Goal: Information Seeking & Learning: Understand process/instructions

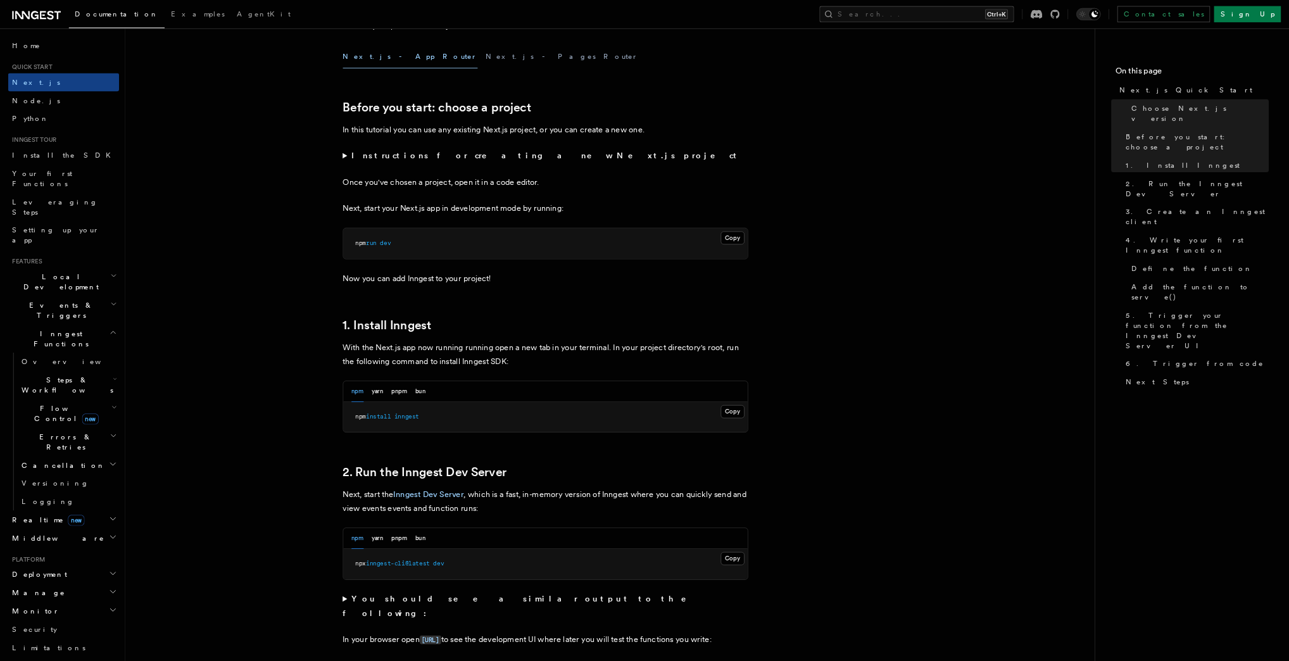
scroll to position [507, 0]
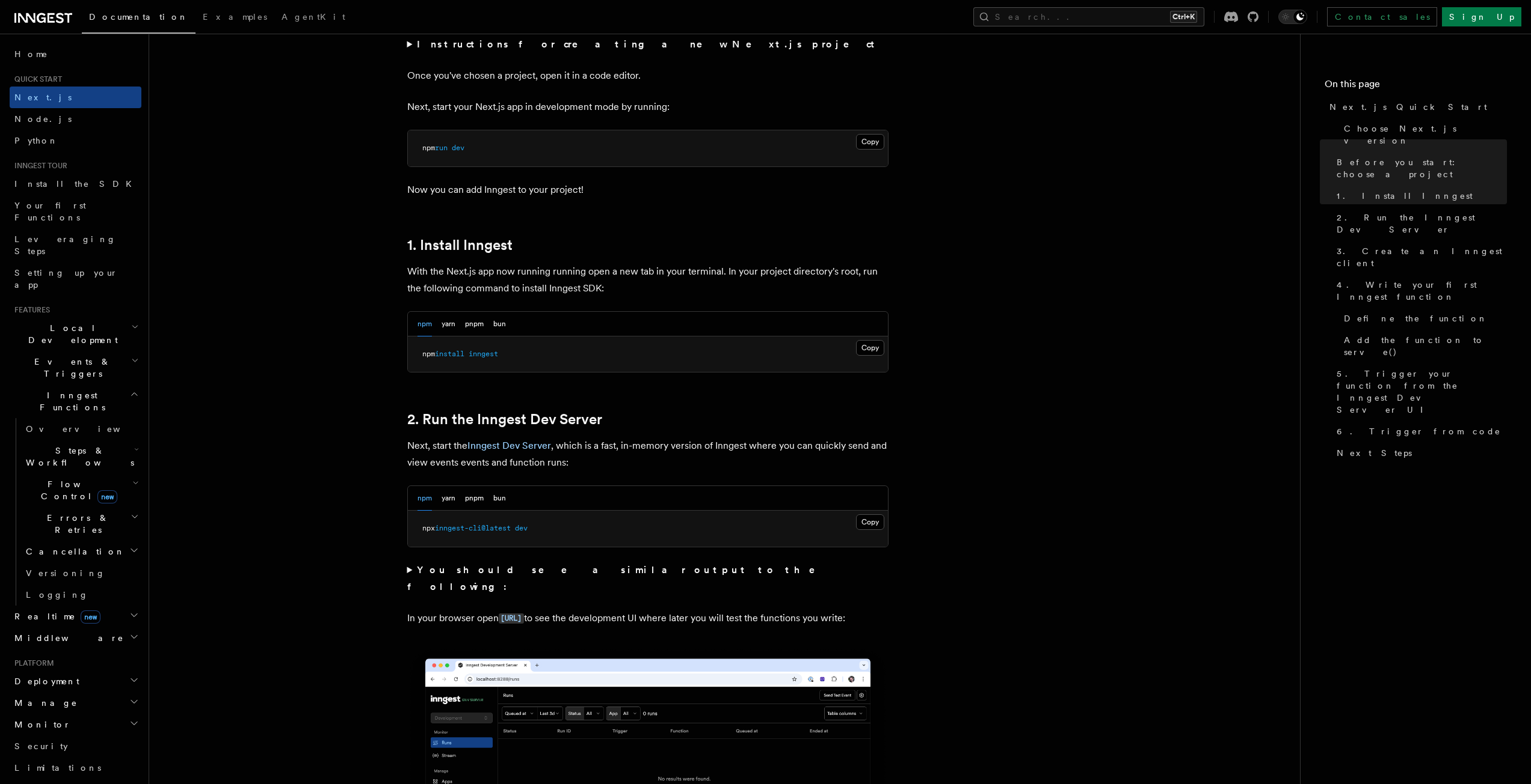
click at [484, 326] on div "npm yarn pnpm bun" at bounding box center [461, 325] width 88 height 25
click at [475, 325] on button "pnpm" at bounding box center [475, 325] width 19 height 25
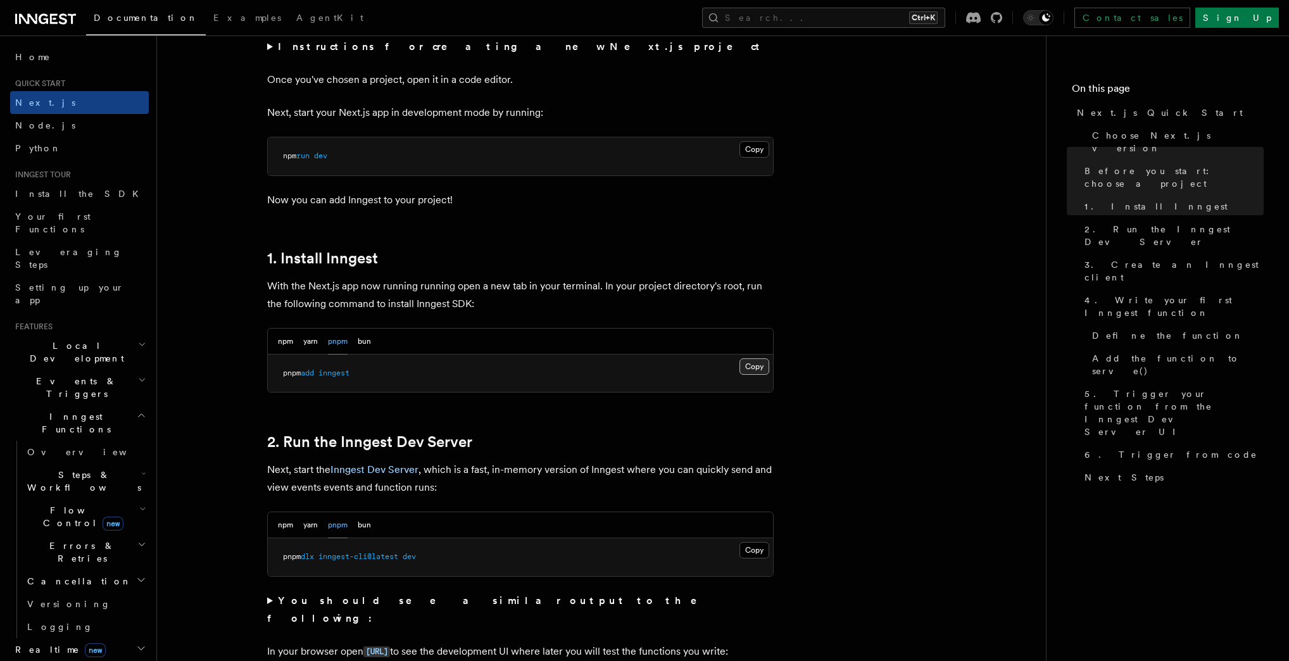
click at [762, 371] on button "Copy Copied" at bounding box center [755, 366] width 30 height 16
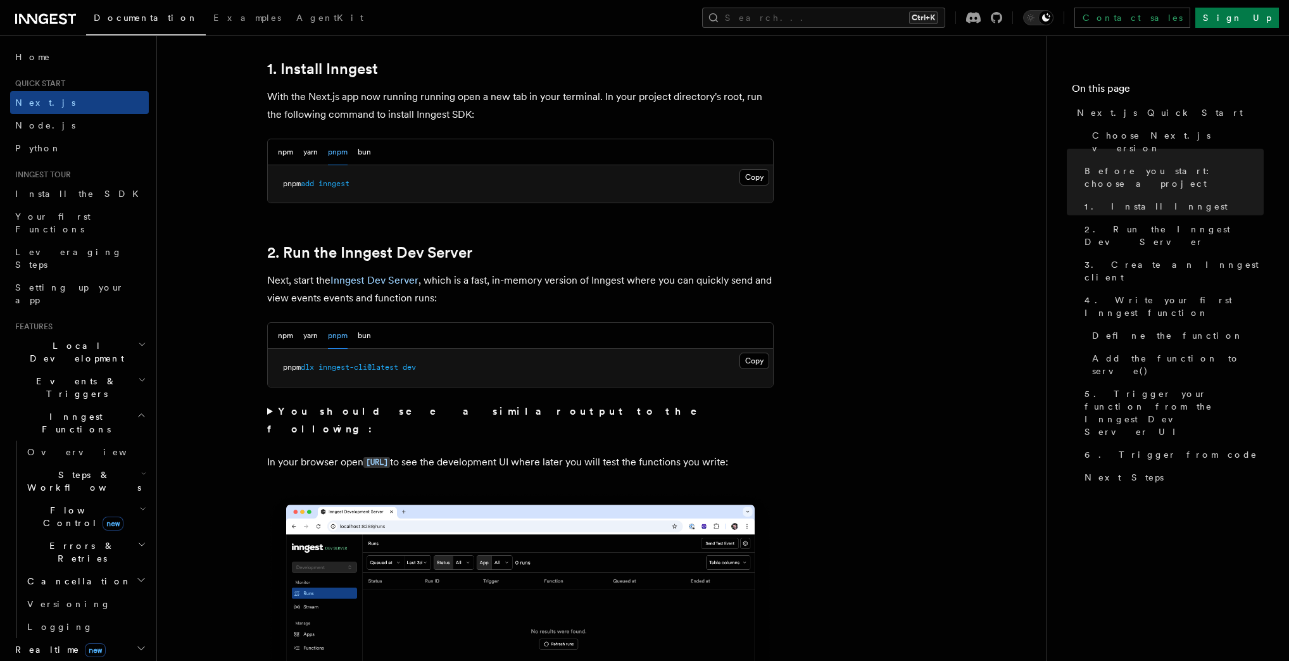
scroll to position [709, 0]
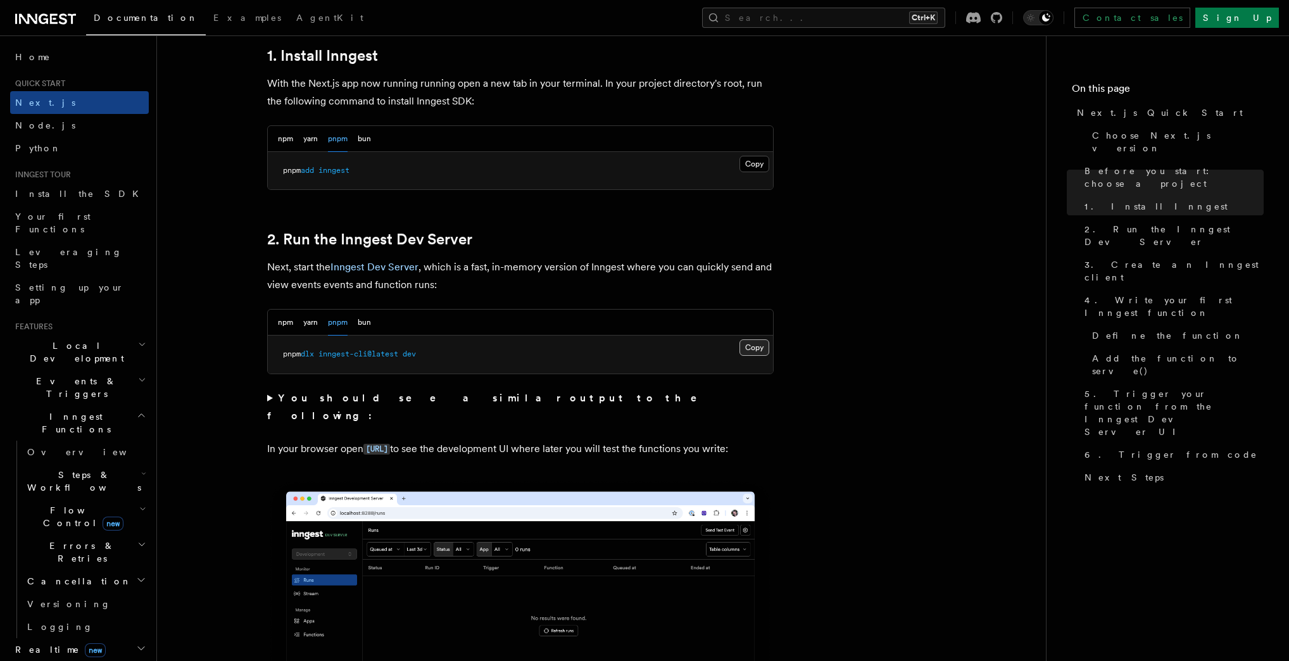
click at [755, 347] on button "Copy Copied" at bounding box center [755, 347] width 30 height 16
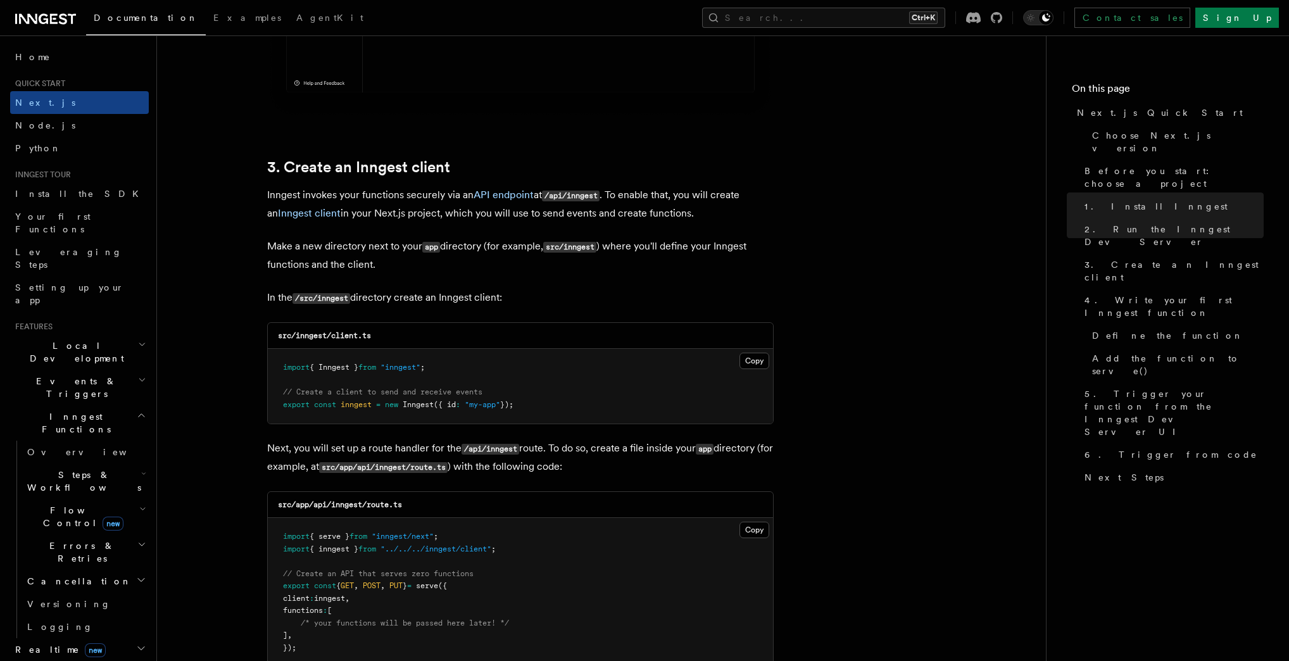
scroll to position [1469, 0]
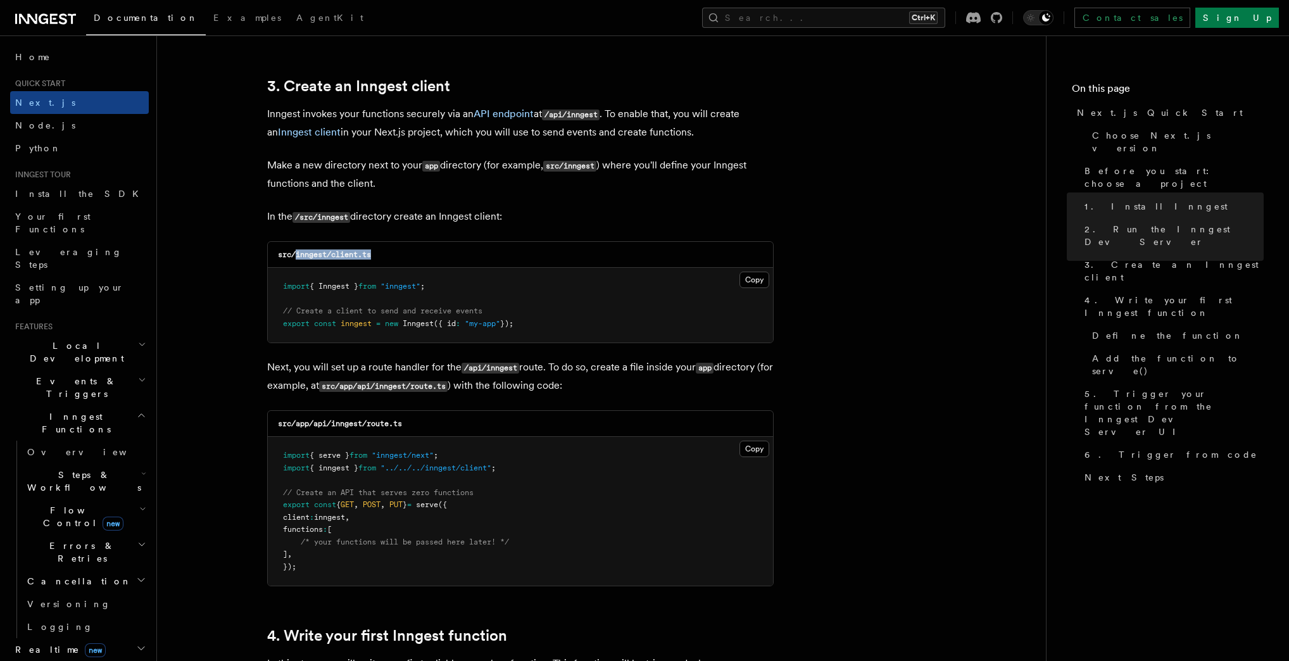
drag, startPoint x: 296, startPoint y: 255, endPoint x: 384, endPoint y: 258, distance: 88.1
click at [384, 258] on div "src/inngest/client.ts" at bounding box center [520, 255] width 505 height 26
copy code "inngest/client.ts"
click at [750, 284] on button "Copy Copied" at bounding box center [755, 280] width 30 height 16
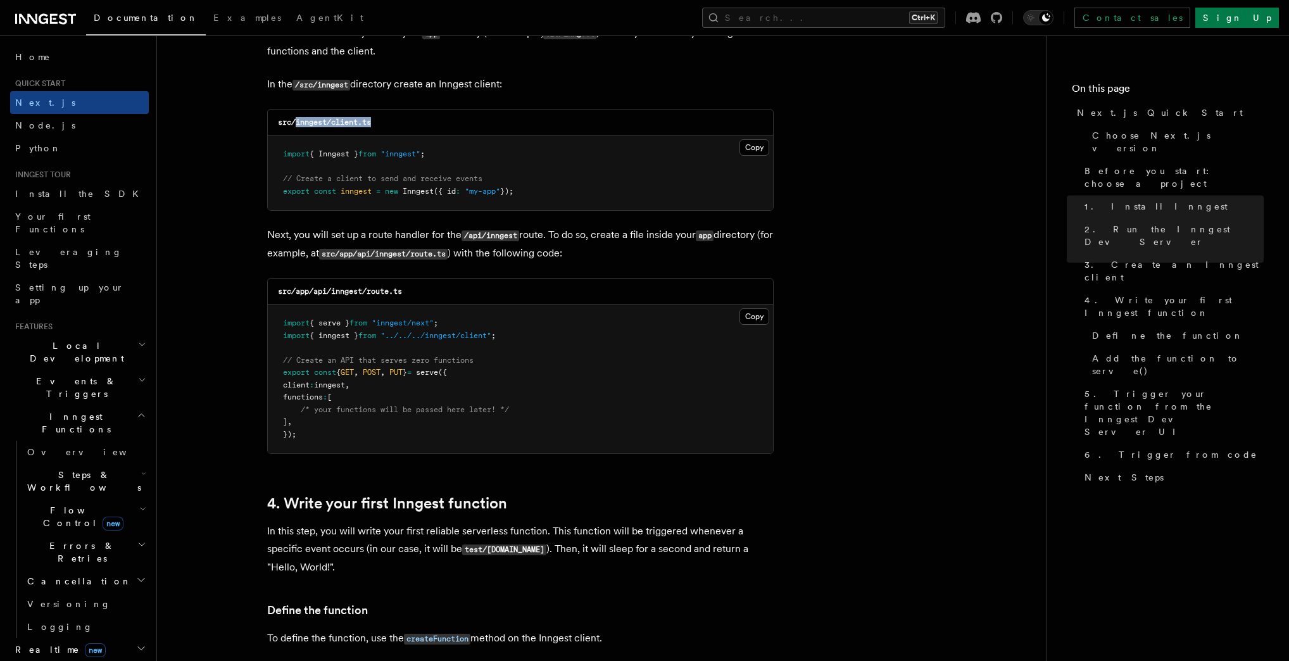
scroll to position [1621, 0]
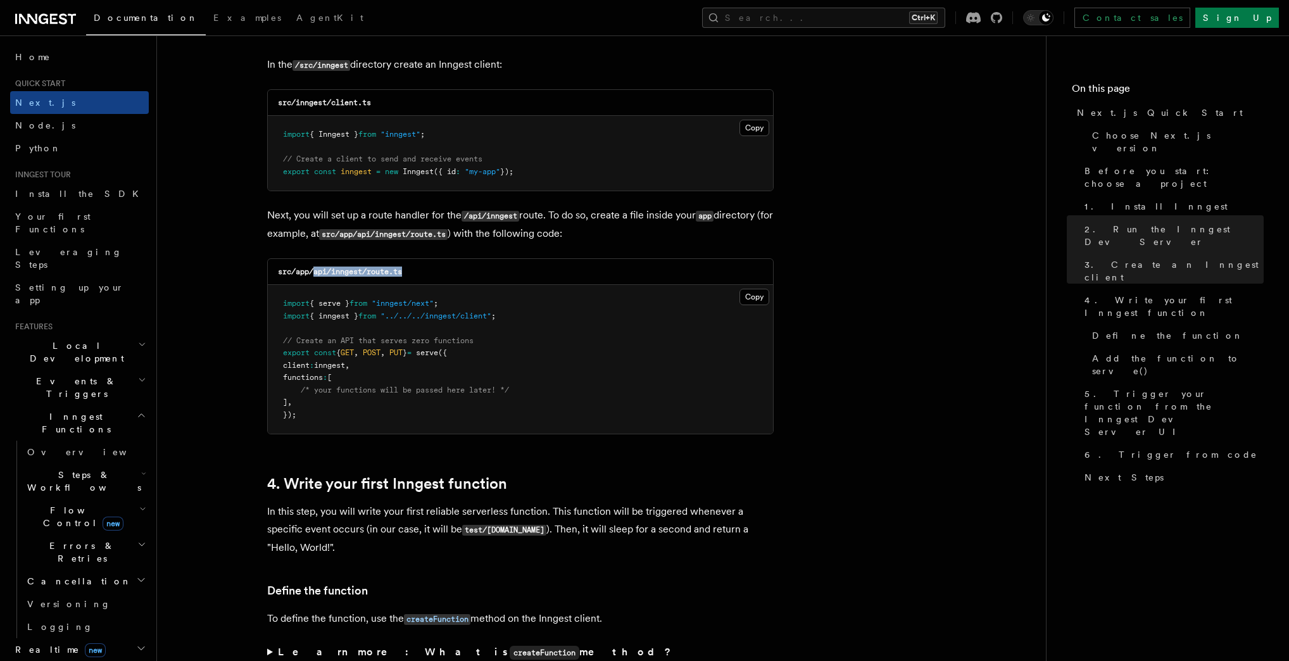
drag, startPoint x: 313, startPoint y: 274, endPoint x: 433, endPoint y: 276, distance: 119.7
click at [433, 276] on div "src/app/api/inngest/route.ts" at bounding box center [520, 272] width 505 height 26
drag, startPoint x: 332, startPoint y: 274, endPoint x: 418, endPoint y: 274, distance: 86.1
click at [418, 274] on div "src/app/api/inngest/route.ts" at bounding box center [520, 272] width 505 height 26
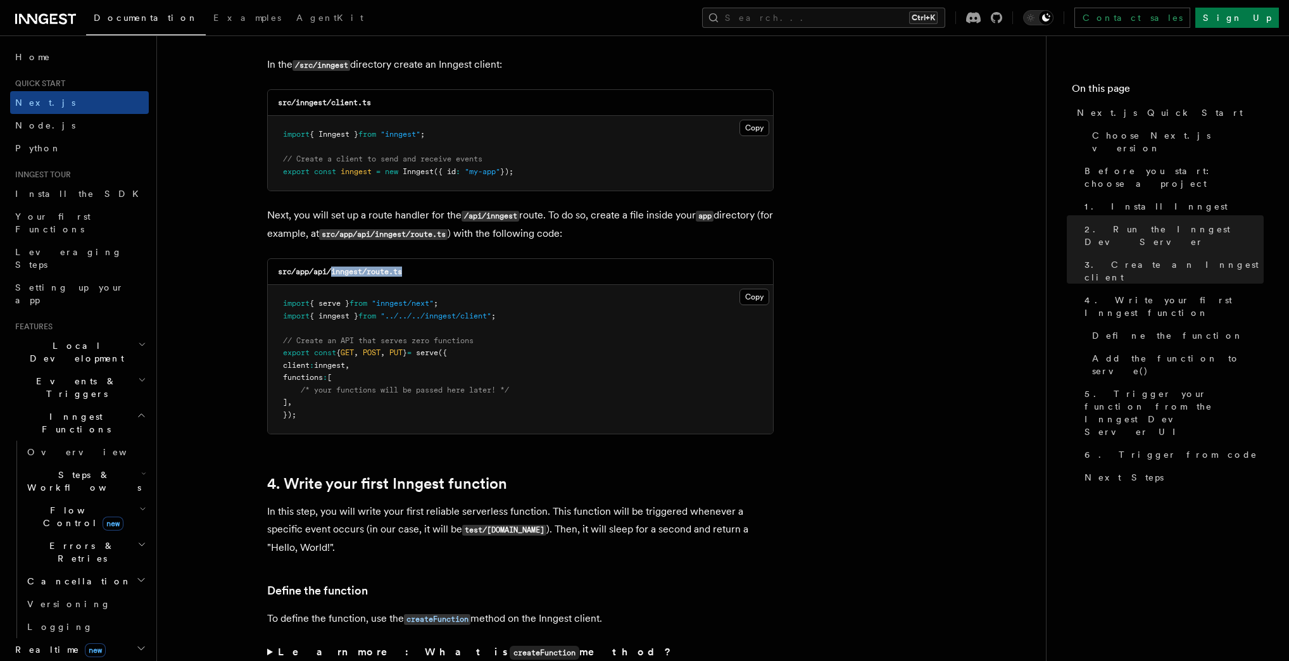
copy code "inngest/route.ts"
click at [756, 298] on button "Copy Copied" at bounding box center [755, 297] width 30 height 16
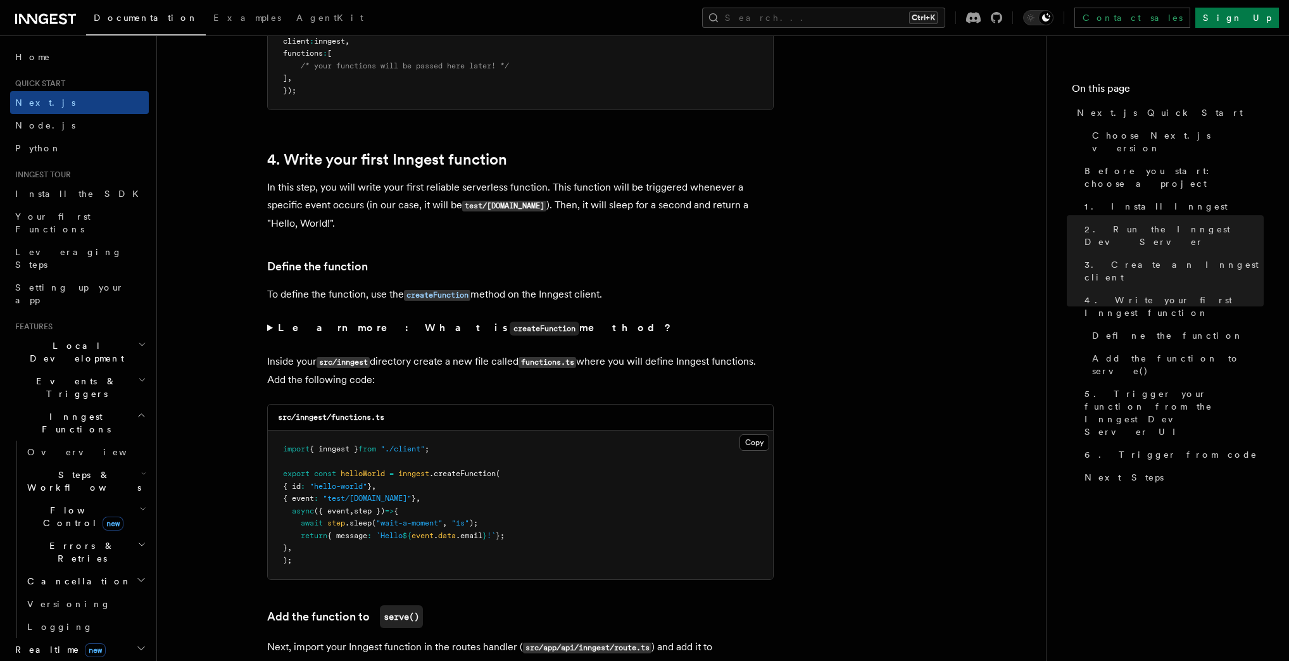
scroll to position [2026, 0]
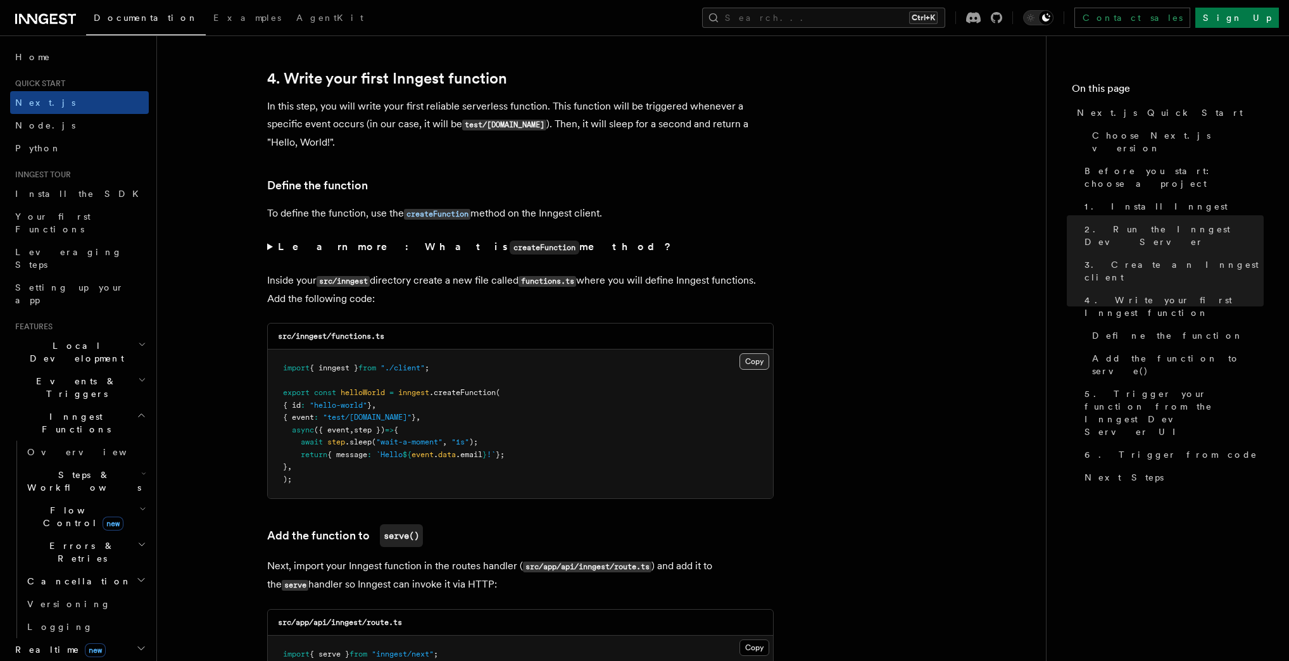
click at [756, 360] on button "Copy Copied" at bounding box center [755, 361] width 30 height 16
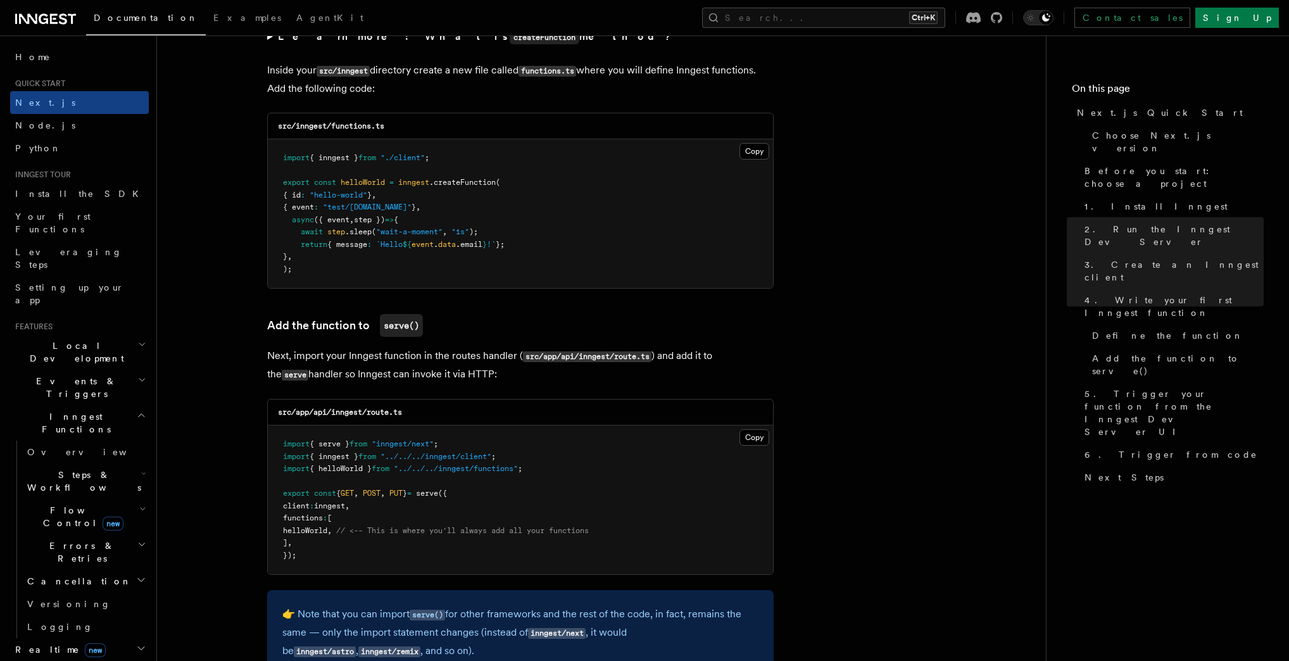
scroll to position [2280, 0]
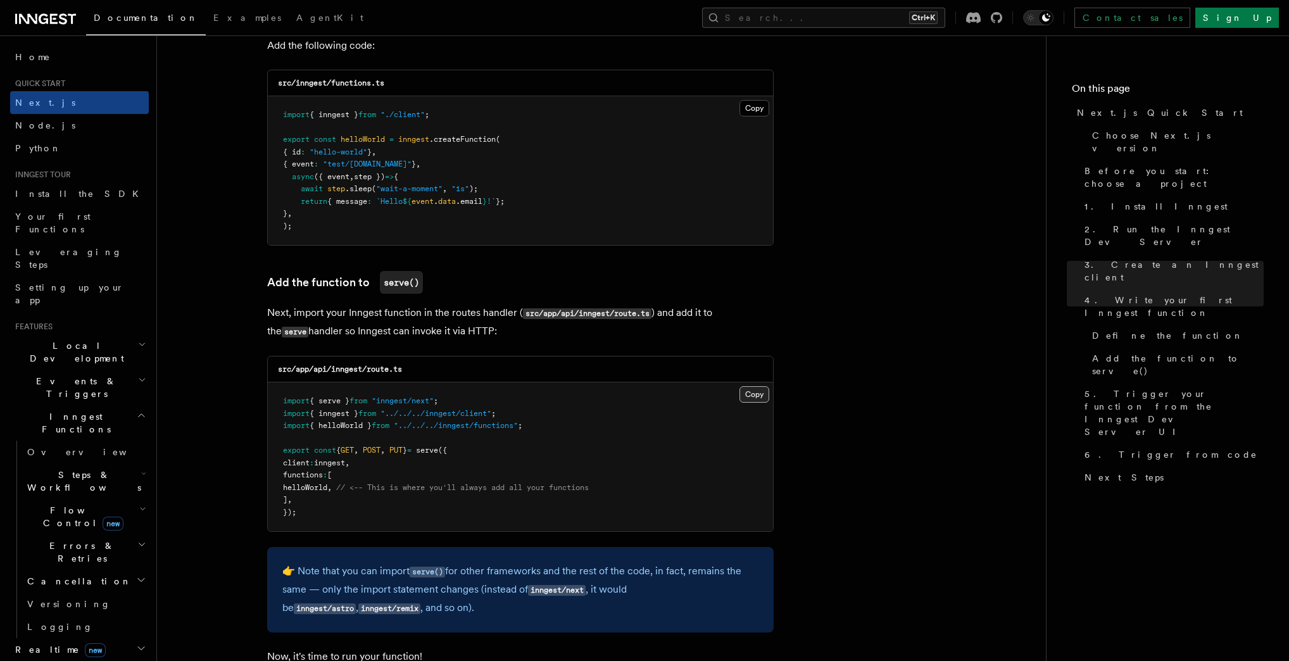
click at [750, 398] on button "Copy Copied" at bounding box center [755, 394] width 30 height 16
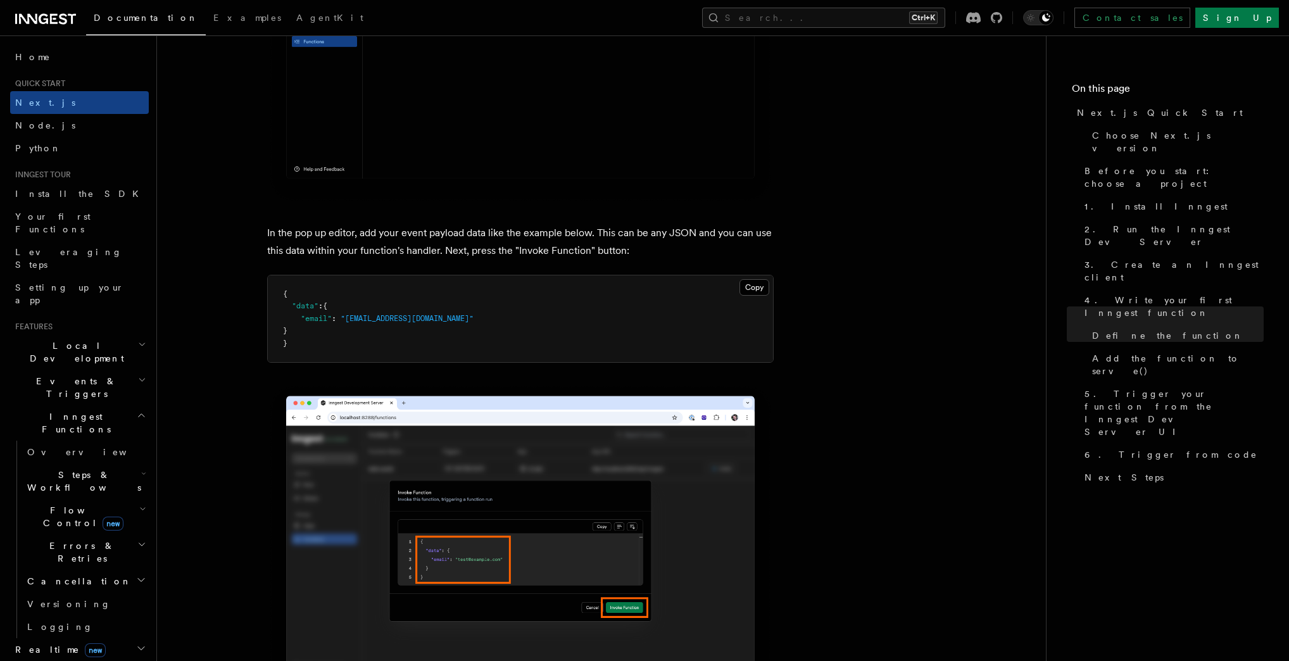
scroll to position [3648, 0]
